Goal: Task Accomplishment & Management: Manage account settings

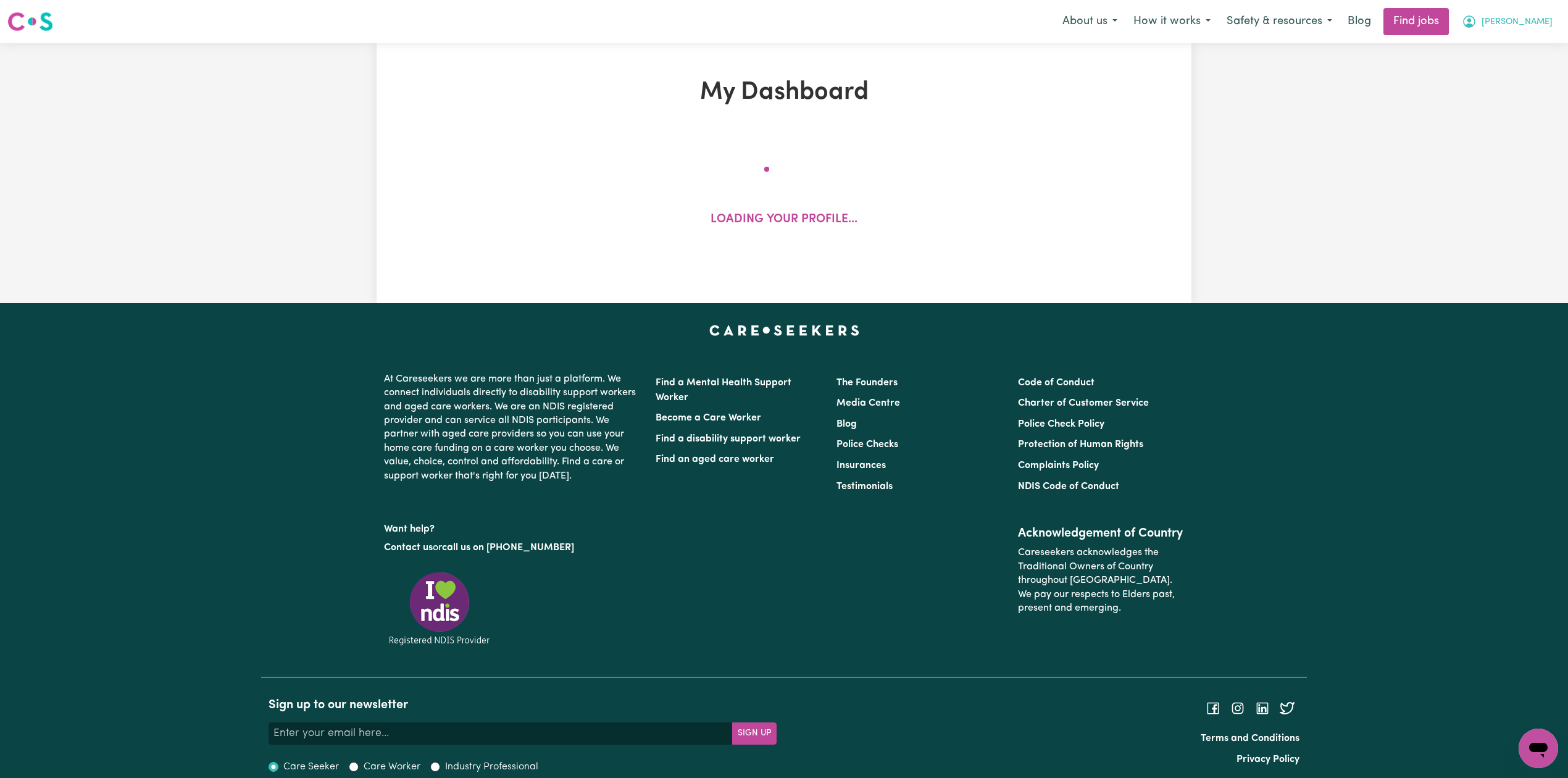
click at [1525, 24] on span "[PERSON_NAME]" at bounding box center [1517, 22] width 71 height 13
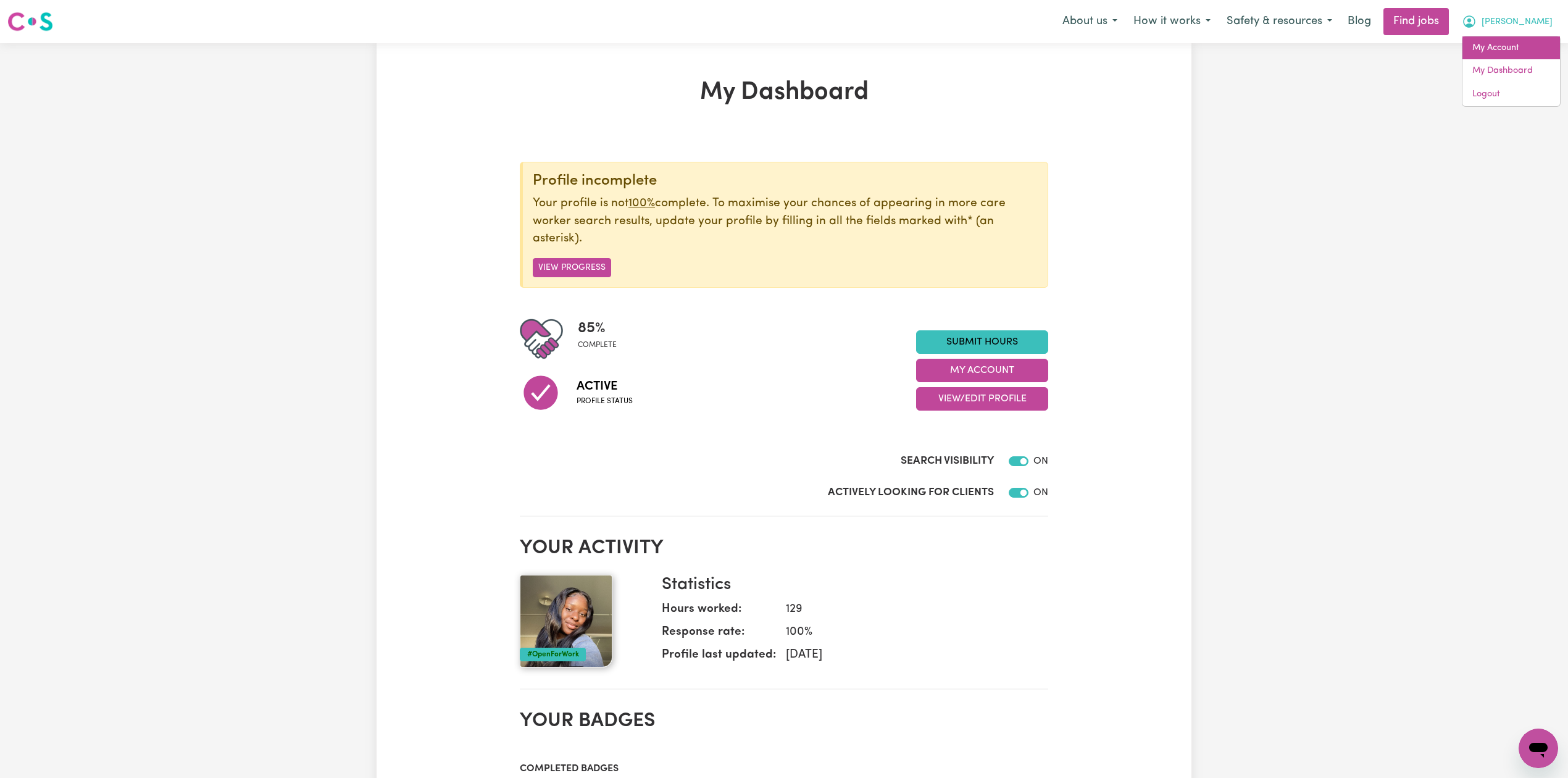
click at [1516, 42] on link "My Account" at bounding box center [1511, 48] width 98 height 24
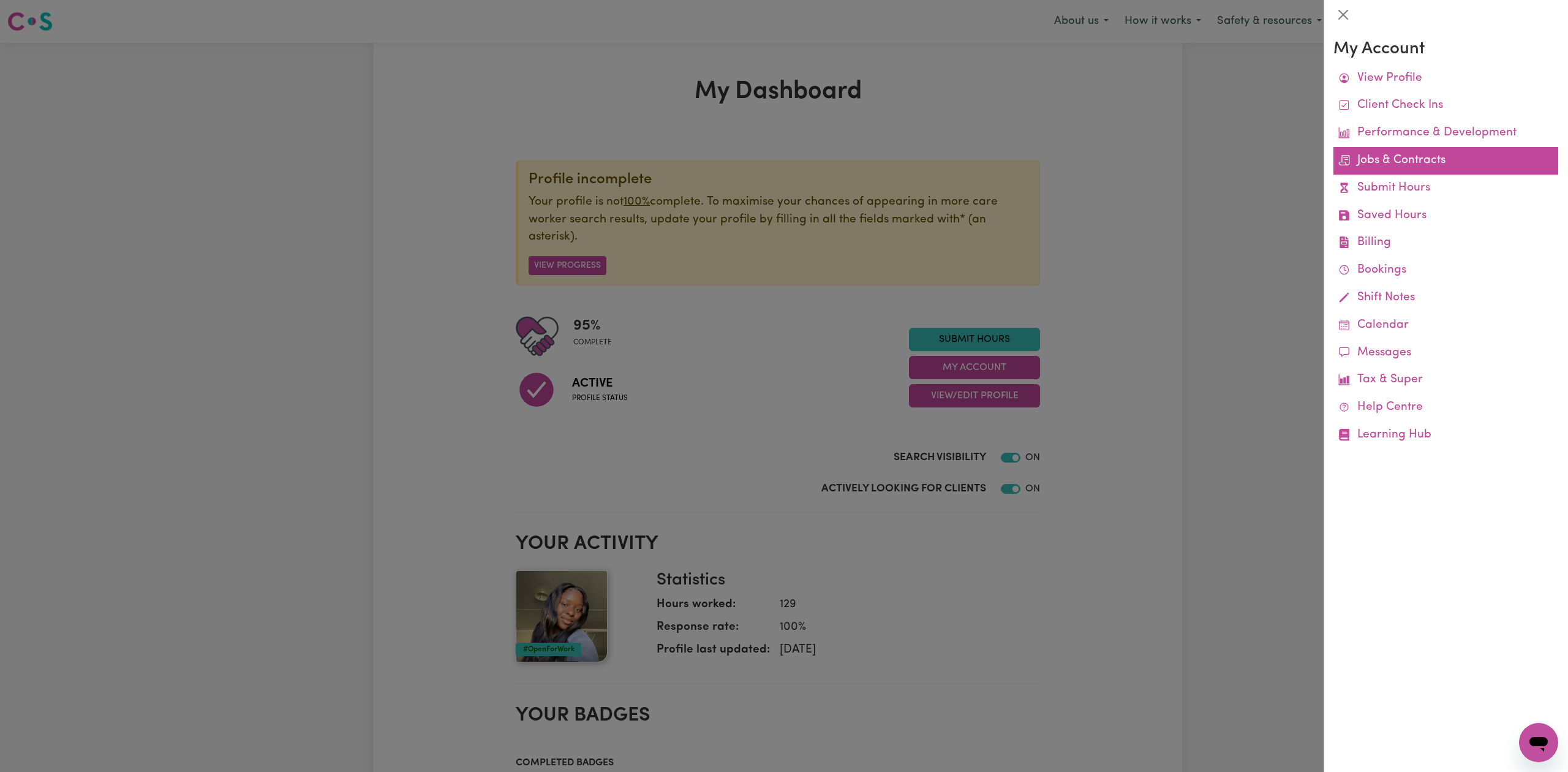
click at [1393, 162] on link "Jobs & Contracts" at bounding box center [1446, 161] width 225 height 28
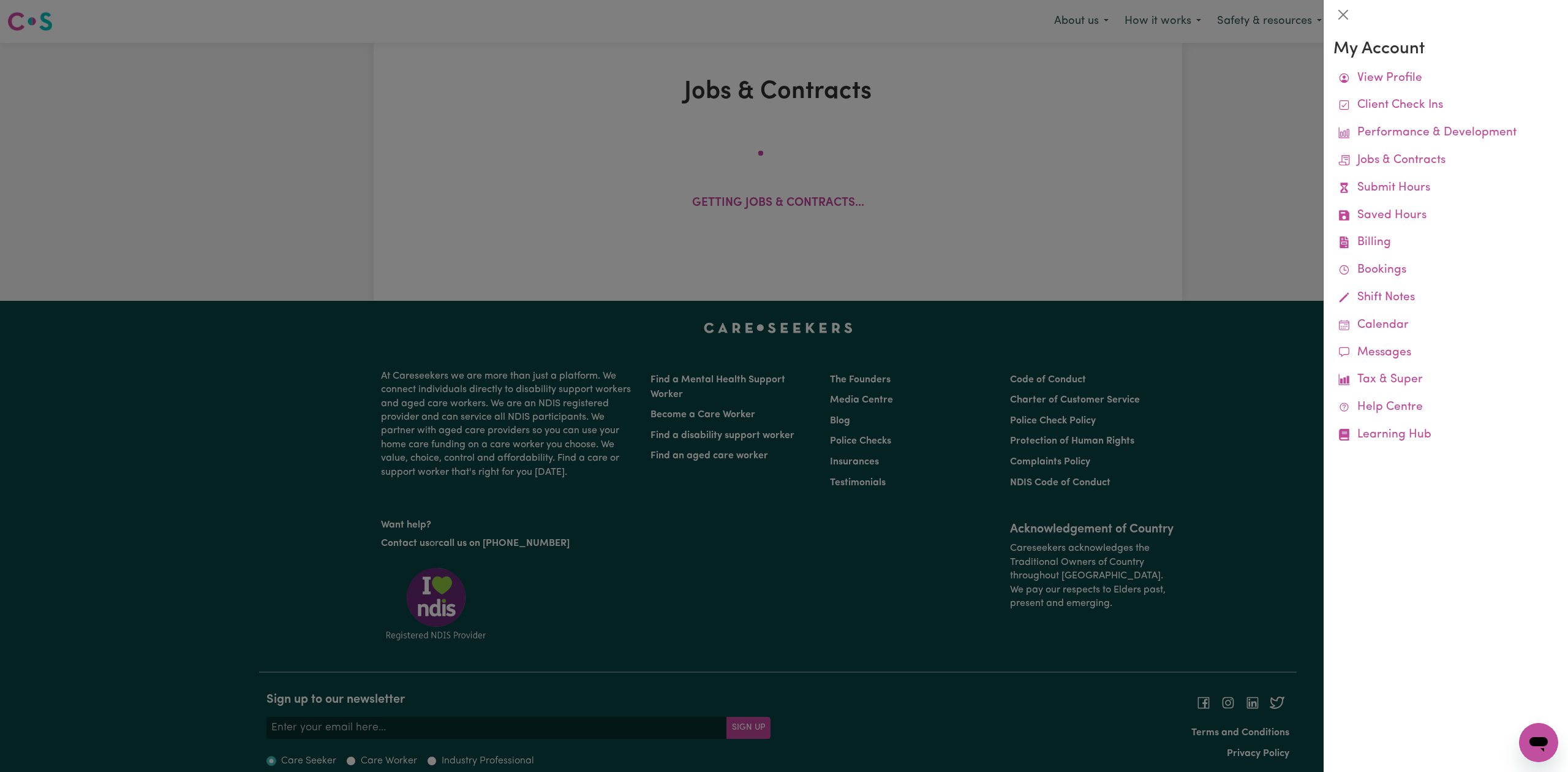
click at [371, 275] on div at bounding box center [784, 386] width 1568 height 772
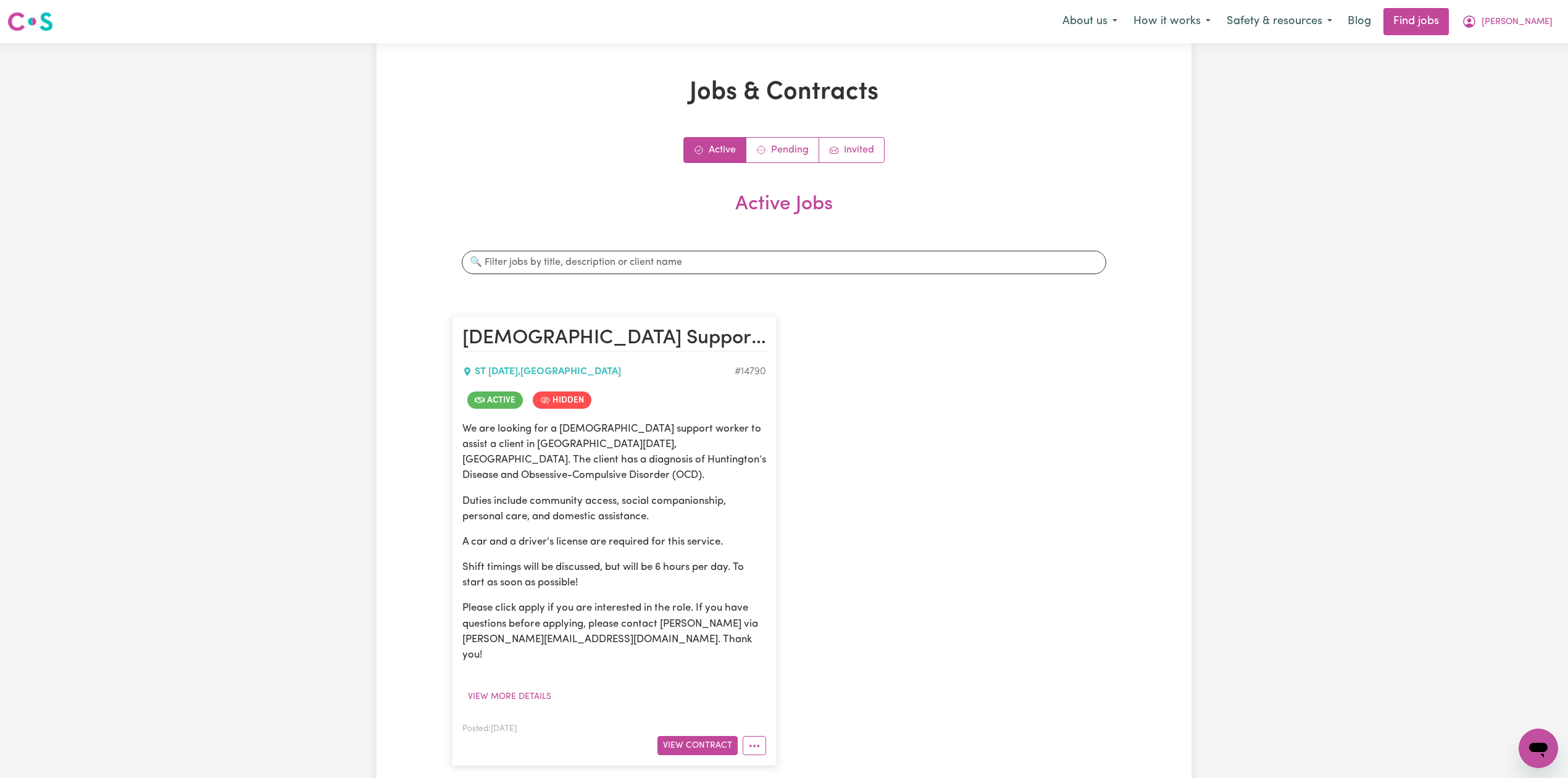
scroll to position [164, 0]
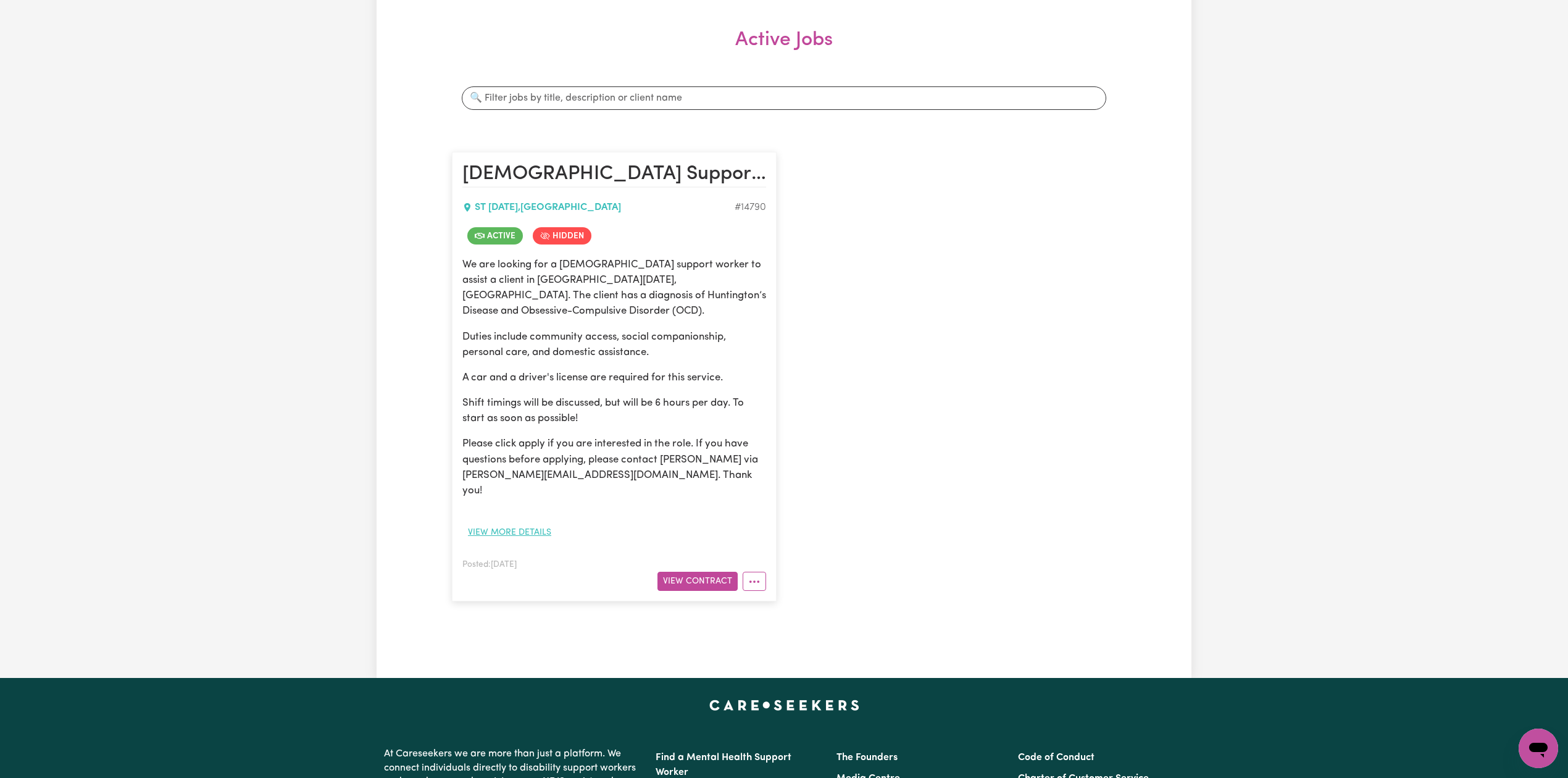
click at [521, 522] on button "View more details" at bounding box center [509, 532] width 94 height 19
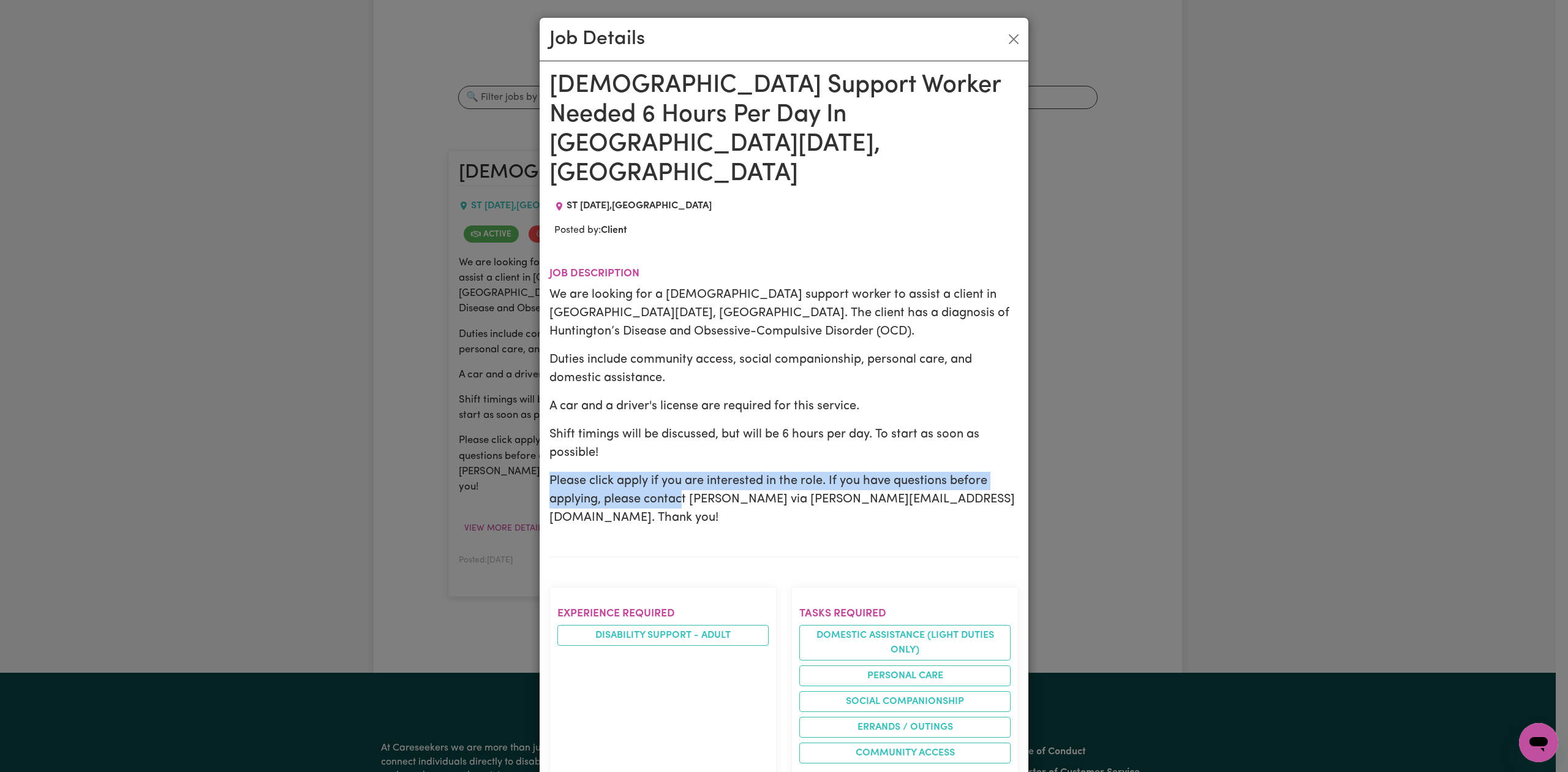
drag, startPoint x: 642, startPoint y: 397, endPoint x: 699, endPoint y: 462, distance: 86.5
click at [681, 449] on div "We are looking for a [DEMOGRAPHIC_DATA] support worker to assist a client in [G…" at bounding box center [784, 406] width 470 height 241
click at [708, 468] on section "Job description We are looking for a [DEMOGRAPHIC_DATA] support worker to assis…" at bounding box center [784, 402] width 470 height 309
click at [1011, 42] on button "Close" at bounding box center [1014, 39] width 19 height 19
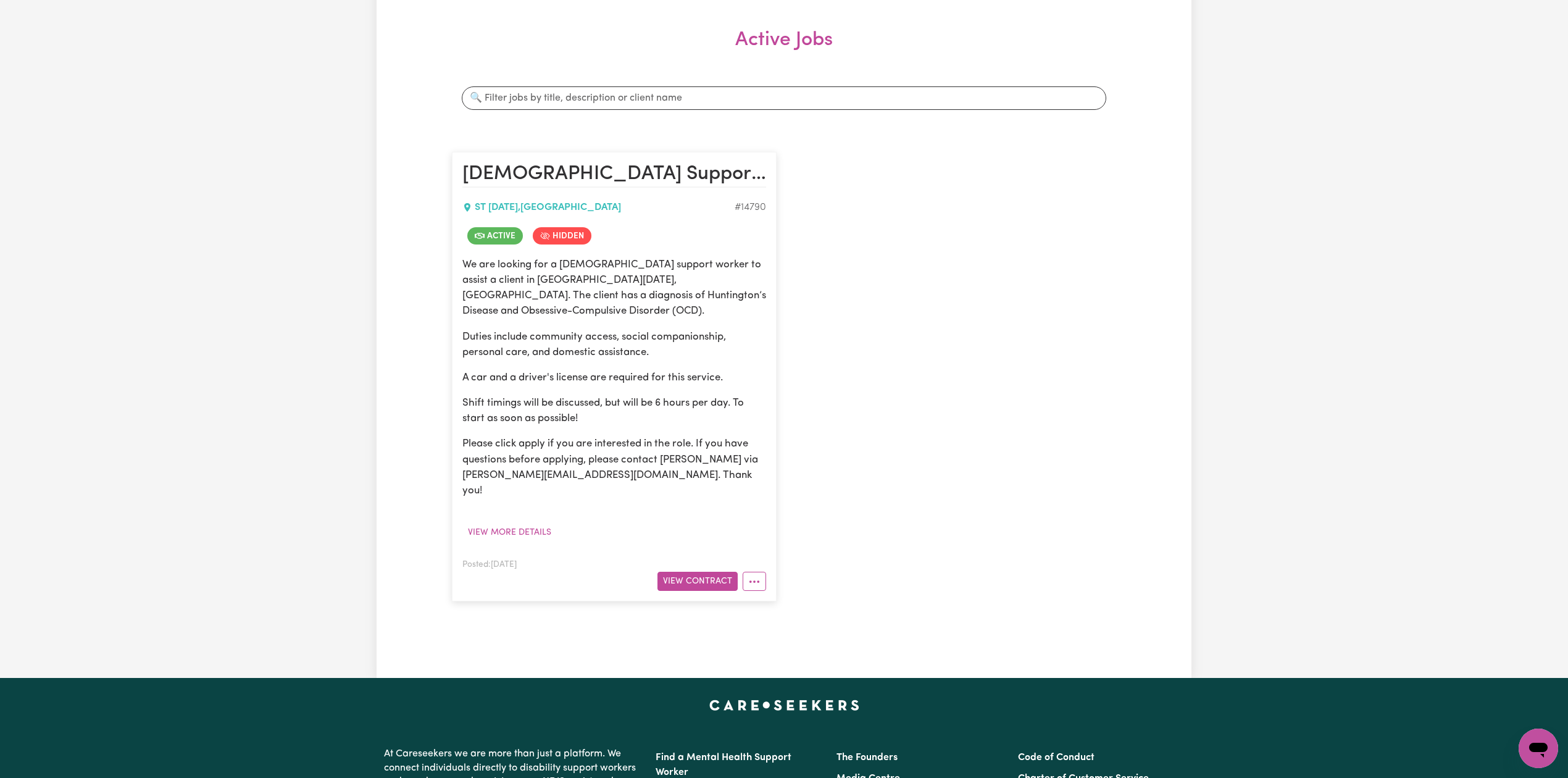
click at [909, 371] on div "[DEMOGRAPHIC_DATA] Support Worker Needed 6 Hours Per Day In [GEOGRAPHIC_DATA][D…" at bounding box center [784, 376] width 679 height 474
click at [535, 522] on button "View more details" at bounding box center [509, 532] width 94 height 19
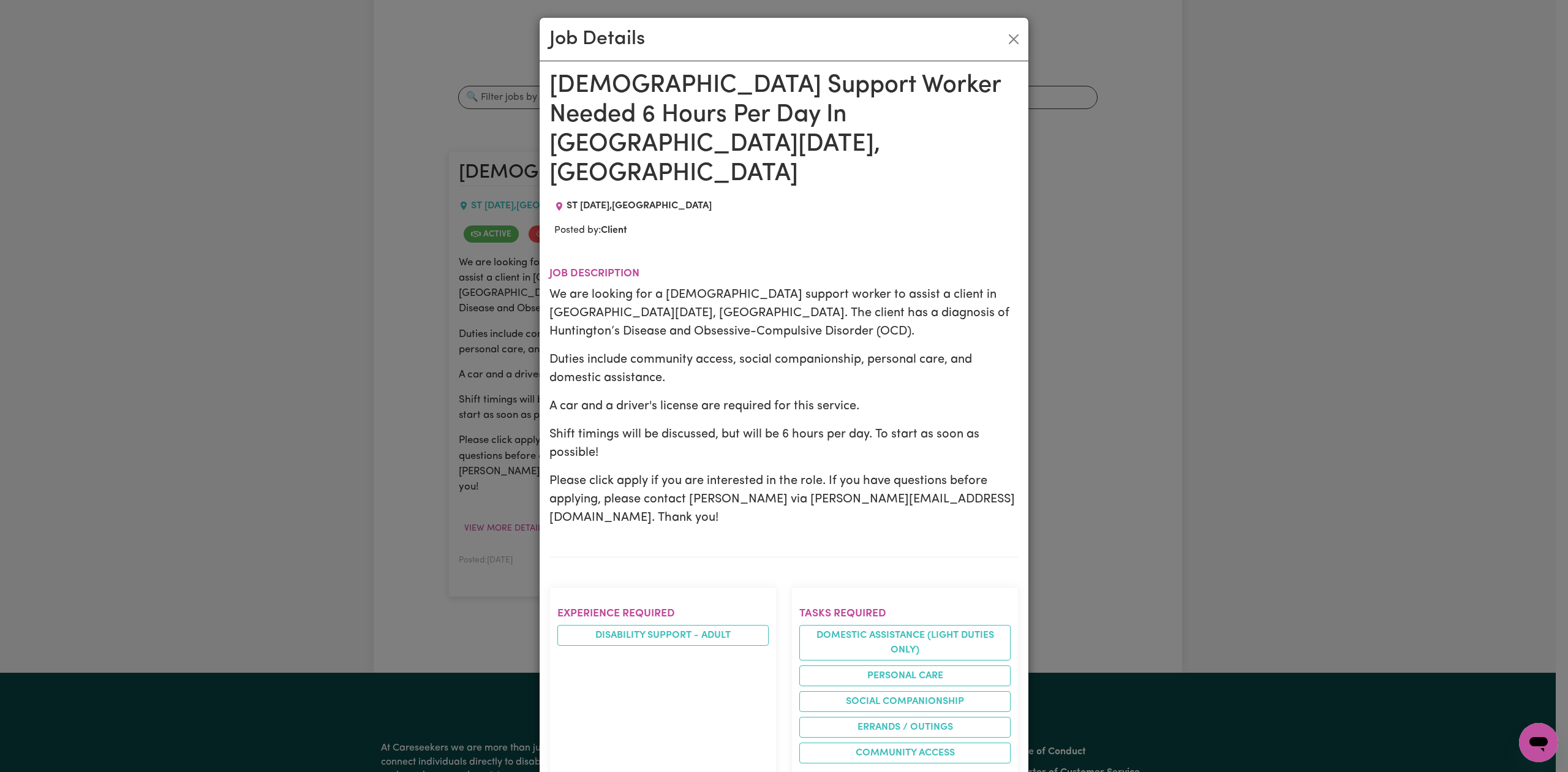
click at [346, 365] on div "Job Details [DEMOGRAPHIC_DATA] Support Worker Needed 6 Hours Per Day In [GEOGRA…" at bounding box center [784, 386] width 1568 height 772
click at [1007, 40] on button "Close" at bounding box center [1014, 39] width 19 height 19
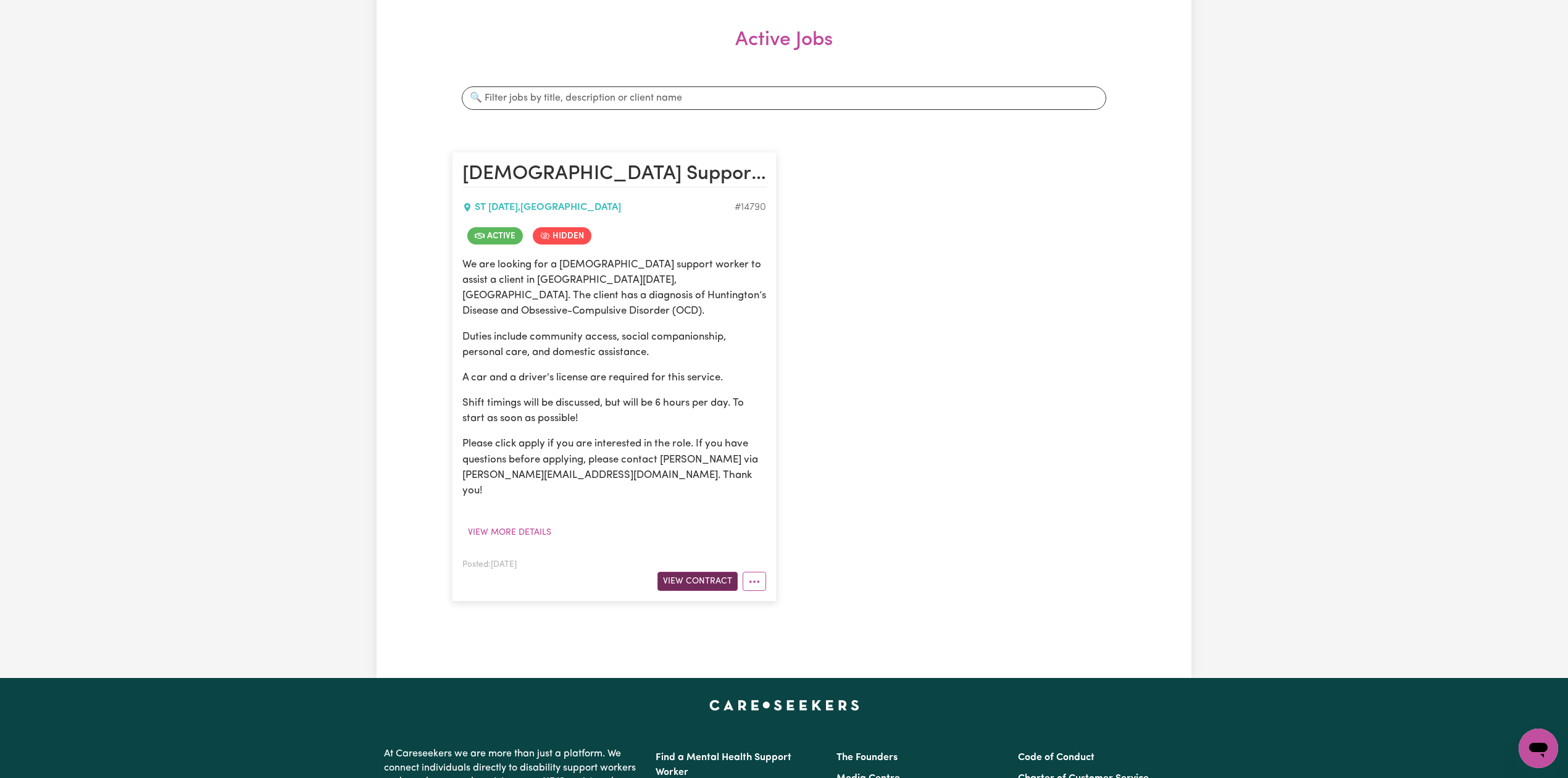
click at [679, 572] on button "View Contract" at bounding box center [697, 582] width 80 height 19
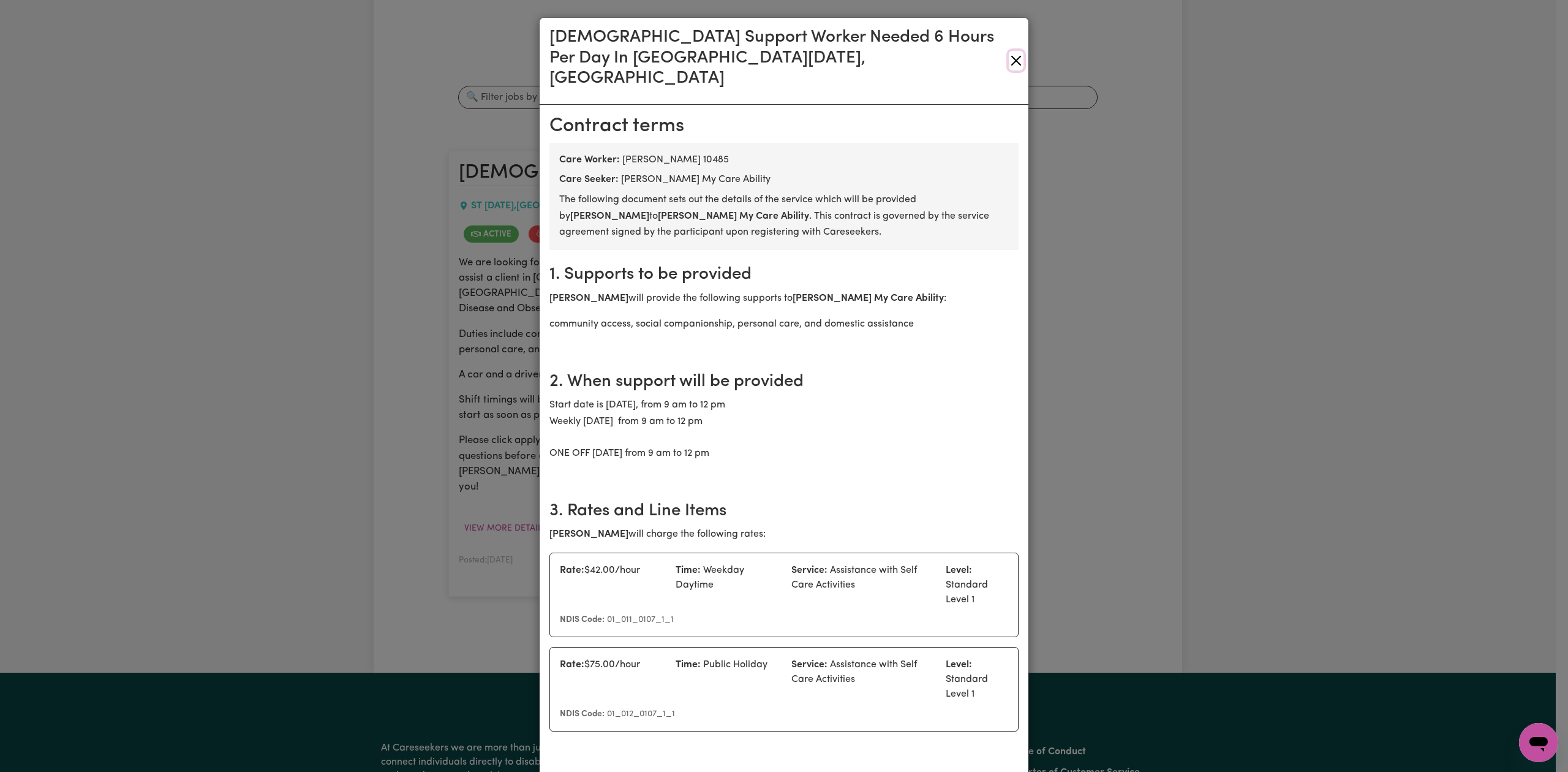
click at [1009, 51] on button "Close" at bounding box center [1016, 60] width 15 height 19
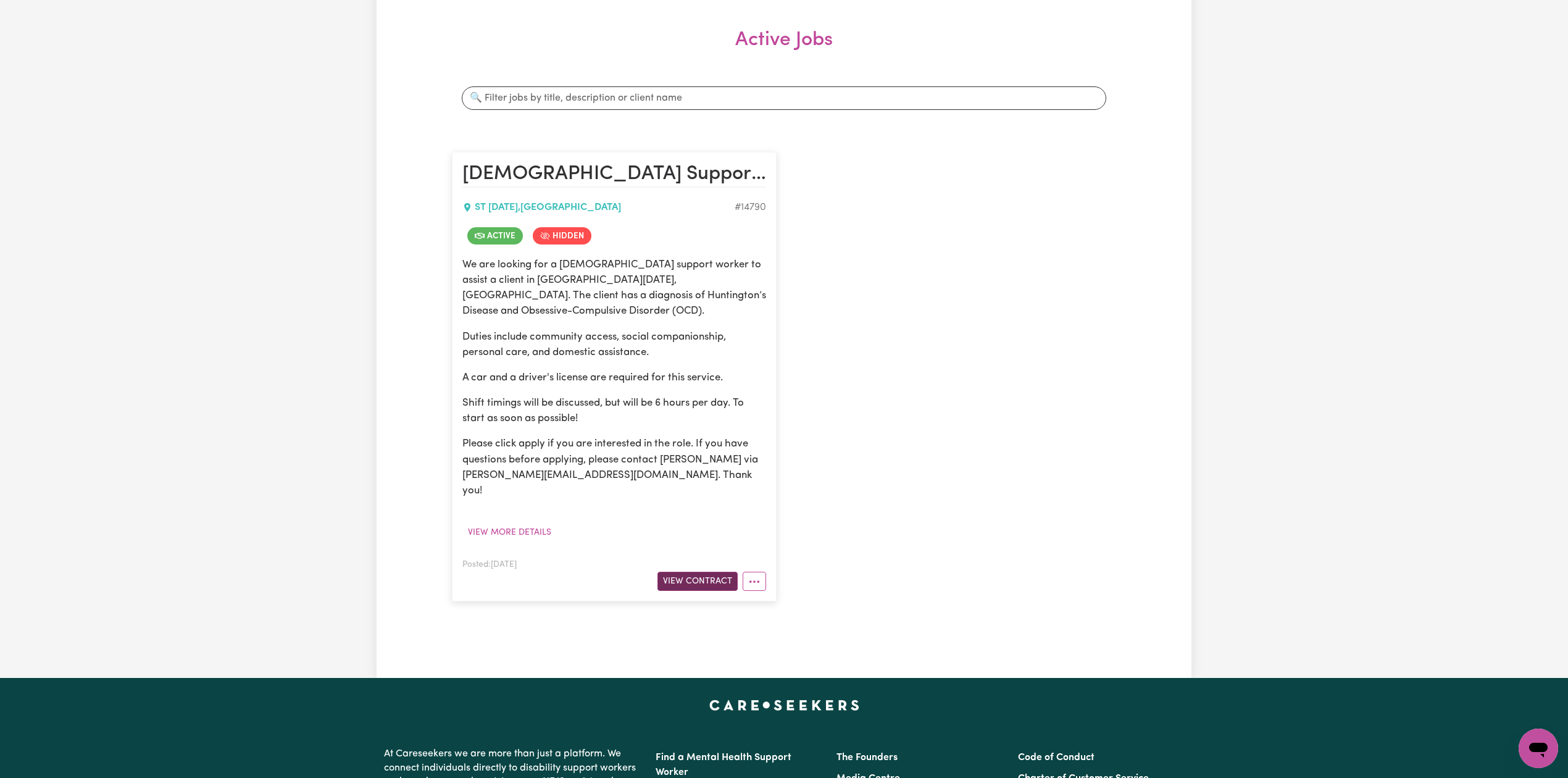
click at [692, 557] on div "Posted: [DATE] View Contract" at bounding box center [614, 574] width 304 height 34
click at [693, 572] on button "View Contract" at bounding box center [697, 582] width 80 height 19
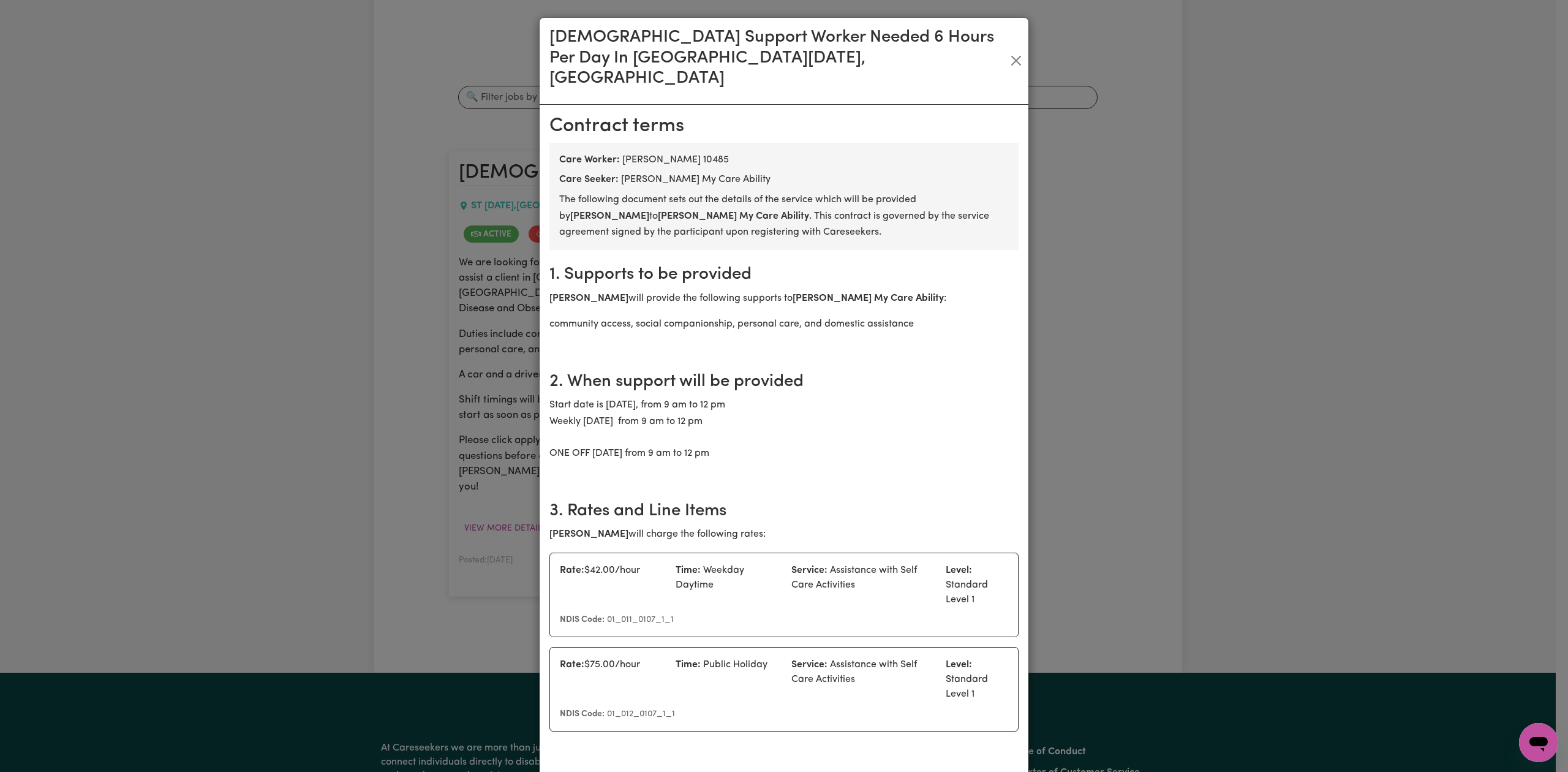
click at [658, 212] on b "[PERSON_NAME] My Care Ability" at bounding box center [733, 216] width 151 height 10
copy b "[PERSON_NAME]"
drag, startPoint x: 1009, startPoint y: 49, endPoint x: 1020, endPoint y: 143, distance: 94.6
click at [1009, 51] on button "Close" at bounding box center [1016, 60] width 15 height 19
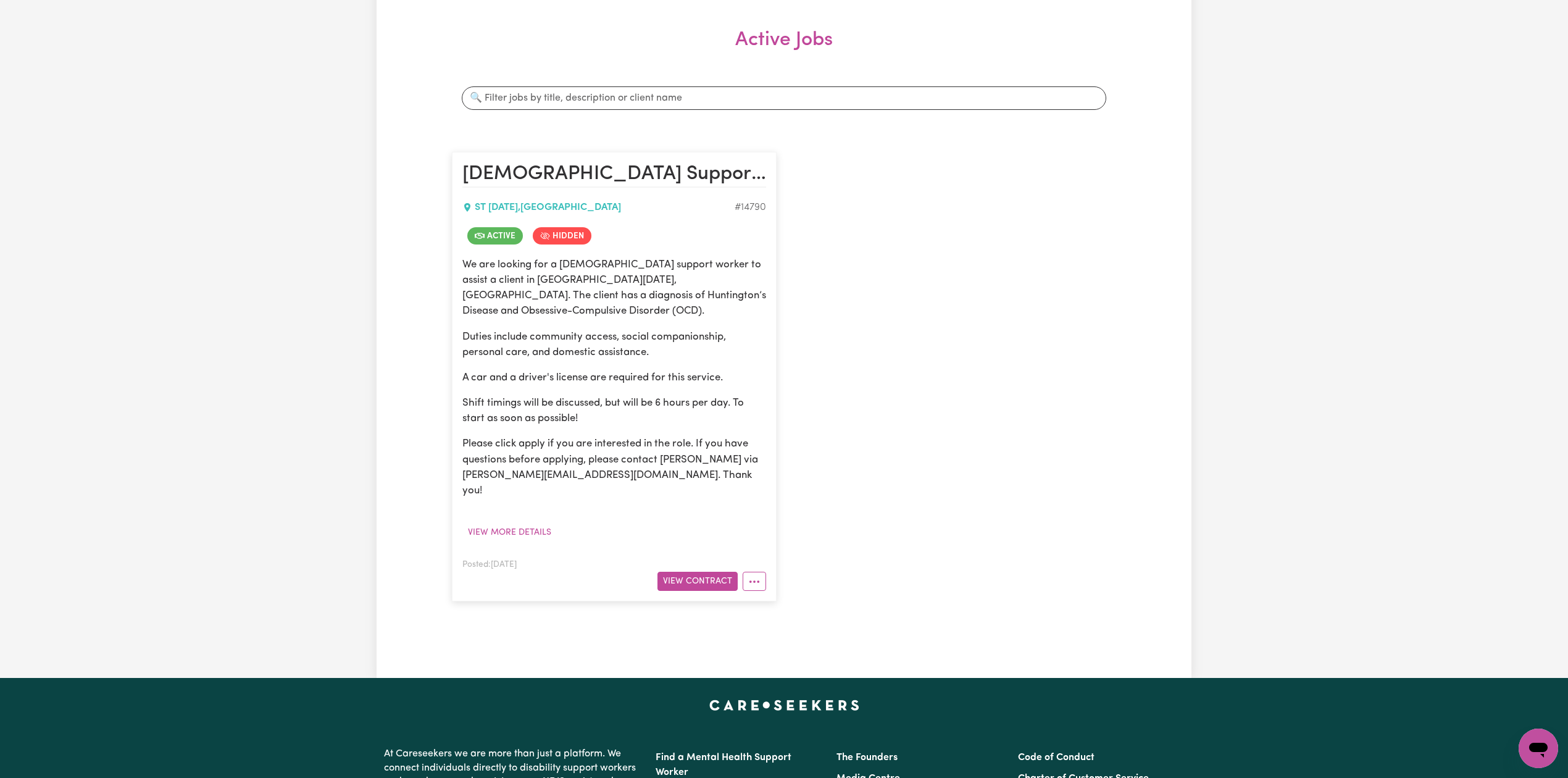
click at [1251, 438] on div "Jobs & Contracts Active Pending Invited Active Jobs Search jobs [DEMOGRAPHIC_DA…" at bounding box center [784, 278] width 1568 height 798
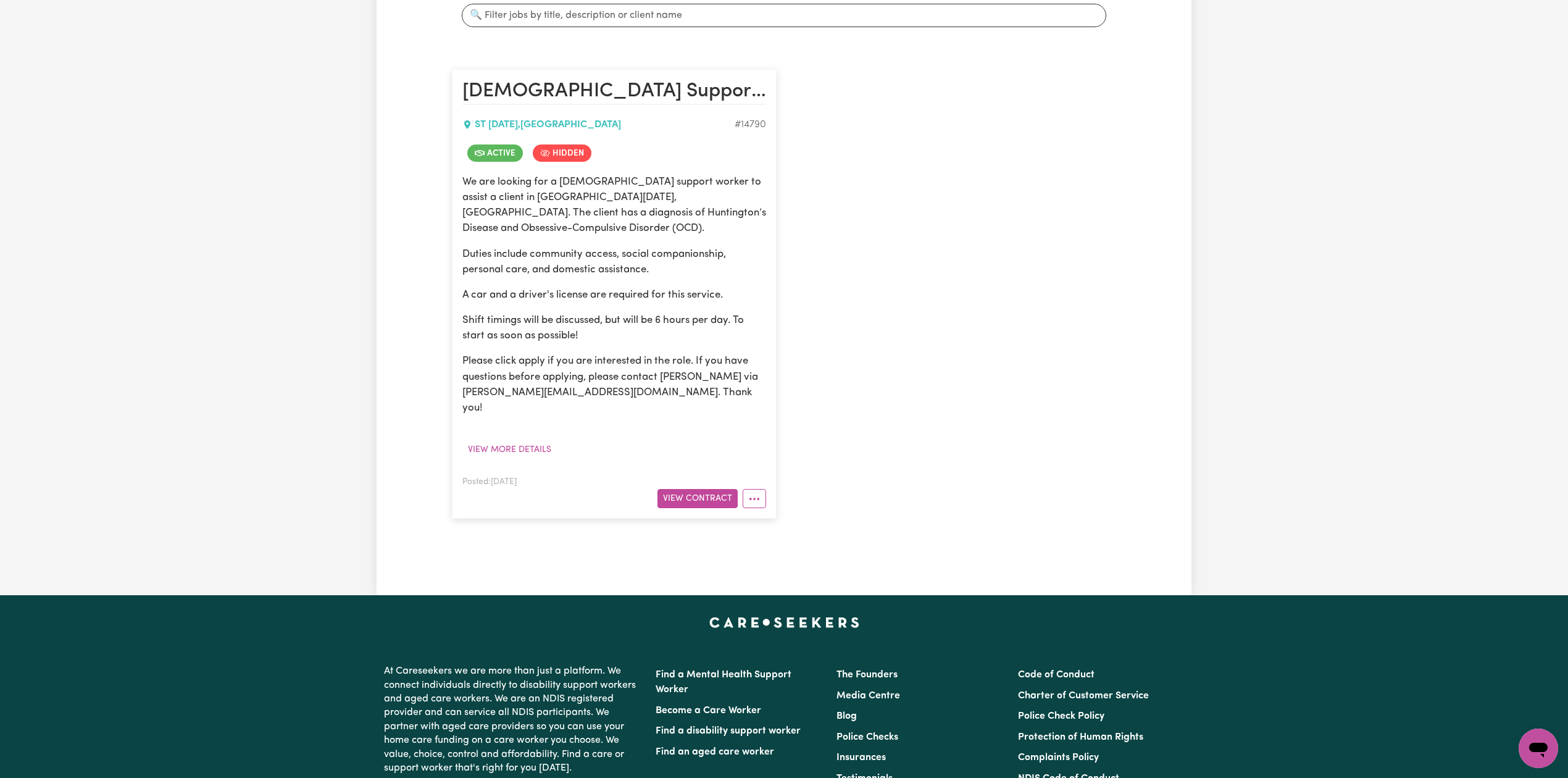
scroll to position [0, 0]
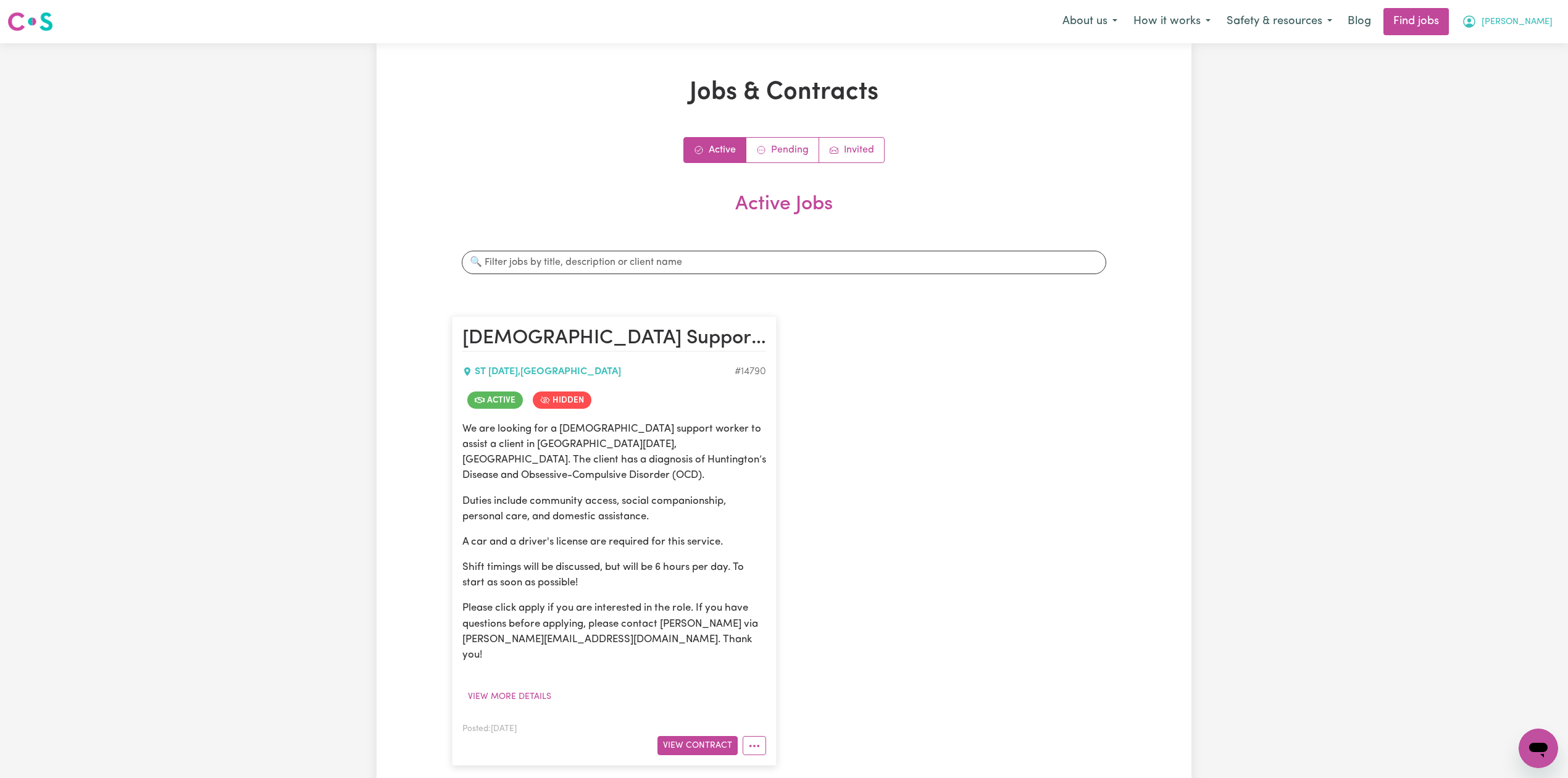
click at [1544, 26] on span "[PERSON_NAME]" at bounding box center [1517, 22] width 71 height 13
click at [1499, 102] on link "Logout" at bounding box center [1511, 94] width 98 height 24
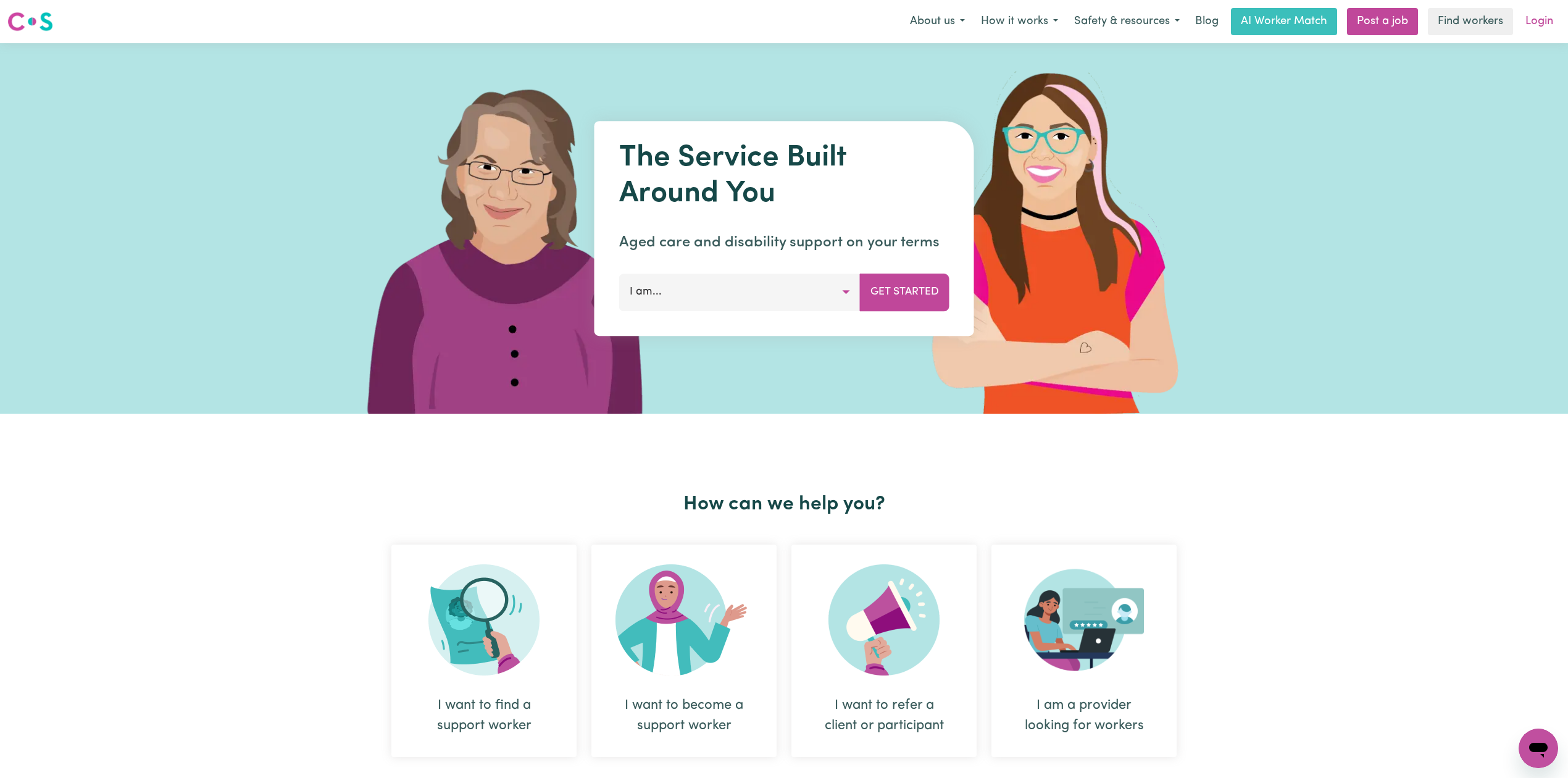
click at [1552, 20] on link "Login" at bounding box center [1539, 21] width 42 height 27
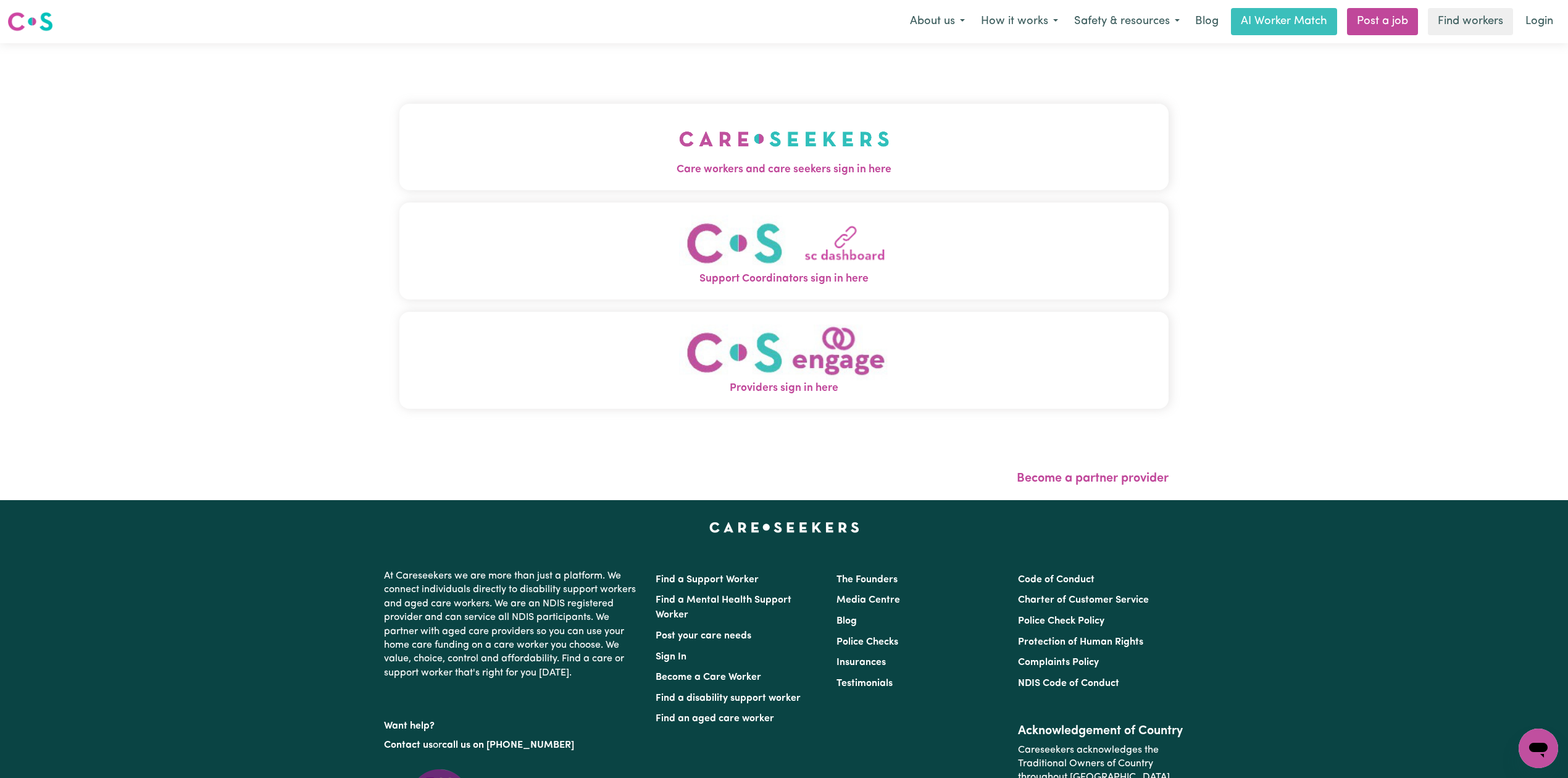
click at [567, 138] on button "Care workers and care seekers sign in here" at bounding box center [784, 147] width 769 height 86
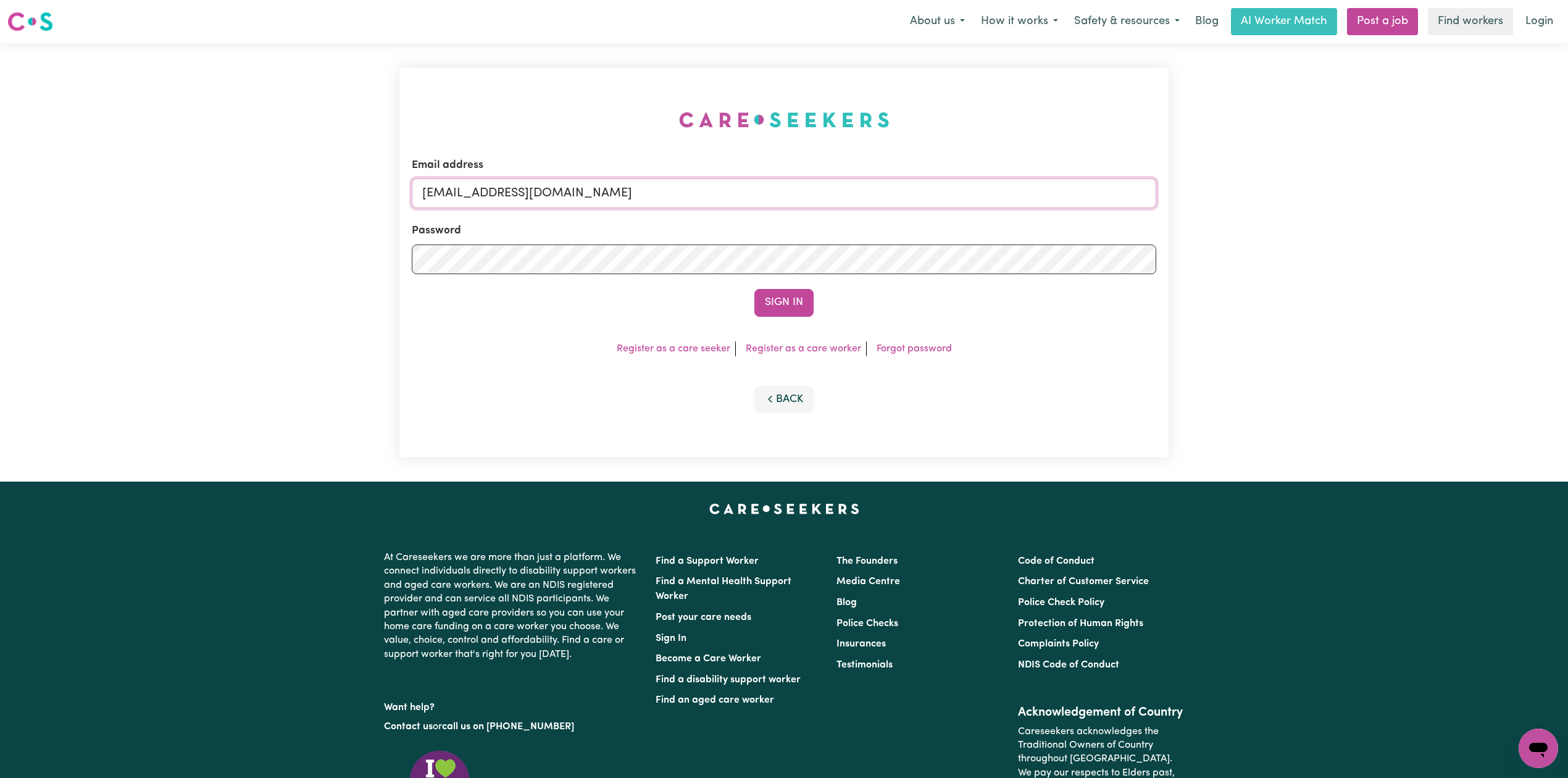
click at [536, 207] on input "[EMAIL_ADDRESS][DOMAIN_NAME]" at bounding box center [784, 193] width 745 height 30
click at [912, 267] on form "Email address Superuser~[EMAIL_ADDRESS][DOMAIN_NAME] Password Sign In" at bounding box center [784, 237] width 745 height 159
type input "Superuser~[EMAIL_ADDRESS][DOMAIN_NAME]"
click at [777, 289] on button "Sign In" at bounding box center [784, 302] width 59 height 27
